Goal: Information Seeking & Learning: Find specific fact

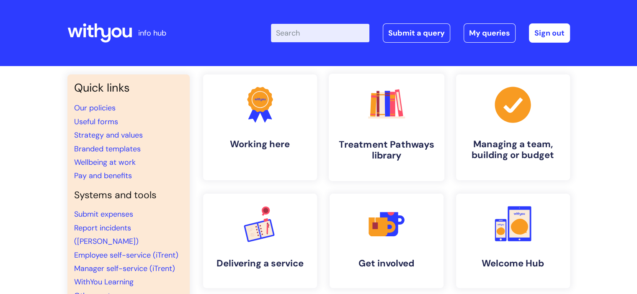
click at [382, 144] on h4 "Treatment Pathways library" at bounding box center [386, 150] width 102 height 23
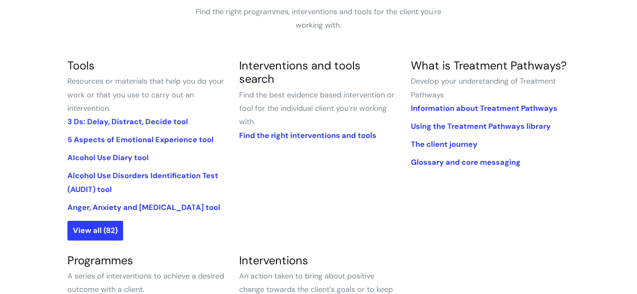
scroll to position [3, 0]
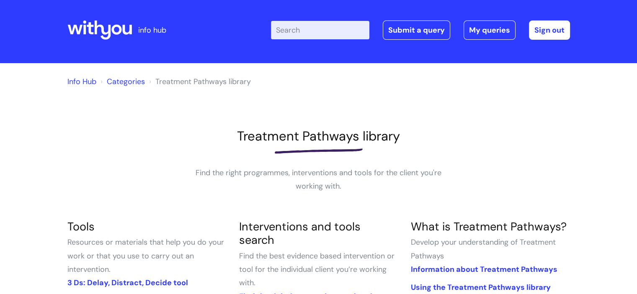
click at [317, 31] on input "Enter your search term here..." at bounding box center [320, 30] width 98 height 18
click at [295, 31] on input "eneregy drinks" at bounding box center [320, 30] width 98 height 18
type input "energy drinks"
click button "Search" at bounding box center [0, 0] width 0 height 0
